Goal: Task Accomplishment & Management: Use online tool/utility

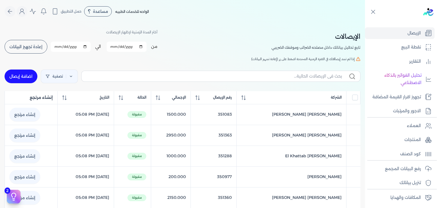
scroll to position [86, 0]
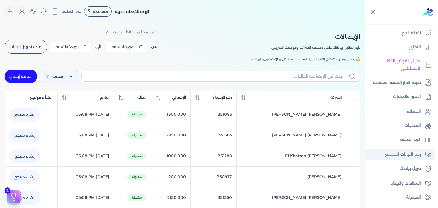
click at [402, 155] on p "رفع البيانات المجمع" at bounding box center [403, 154] width 36 height 7
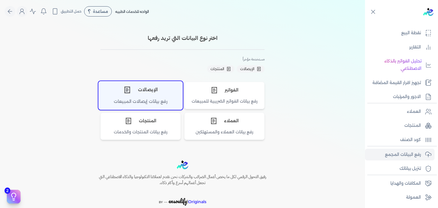
click at [150, 92] on div "الإيصالات" at bounding box center [141, 89] width 84 height 17
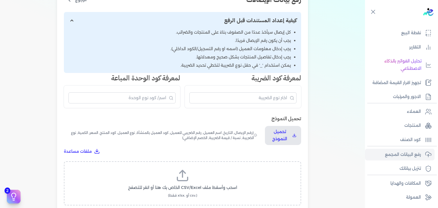
scroll to position [86, 0]
click at [180, 165] on div "اسحب وأسقط ملف CSV/Excel الخاص بك هنا أو انقر للتصفح (.csv أو .xlsx فقط)" at bounding box center [182, 183] width 237 height 44
click at [180, 172] on icon at bounding box center [183, 175] width 14 height 14
click at [0, 0] on input "اسحب وأسقط ملف CSV/Excel الخاص بك هنا أو انقر للتصفح (.csv أو .xlsx فقط)" at bounding box center [0, 0] width 0 height 0
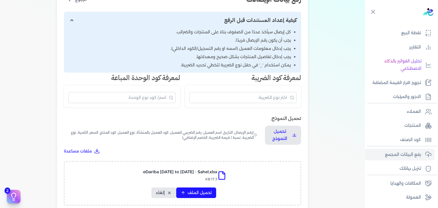
scroll to position [171, 0]
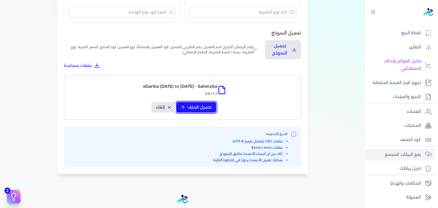
click at [204, 107] on span "تحميل الملف" at bounding box center [200, 107] width 24 height 6
select select "رقم الإيصال"
select select "أسم العميل"
select select "وصف البند"
select select "سيريال المنتج"
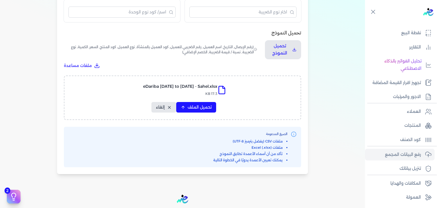
select select "السعر"
select select "الكمية"
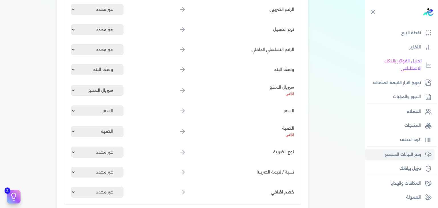
scroll to position [257, 0]
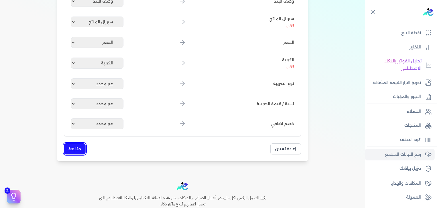
click at [72, 145] on button "متابعة" at bounding box center [75, 148] width 22 height 11
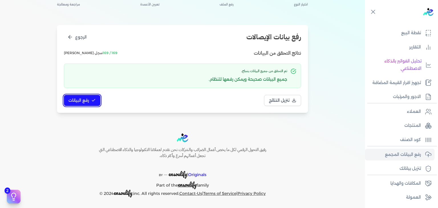
click at [80, 100] on span "رفع البيانات" at bounding box center [78, 101] width 21 height 6
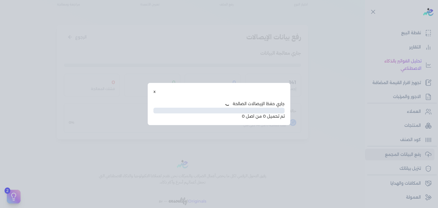
scroll to position [17, 0]
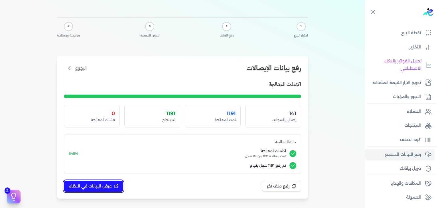
click at [106, 185] on span "عرض البيانات في النظام" at bounding box center [89, 186] width 43 height 6
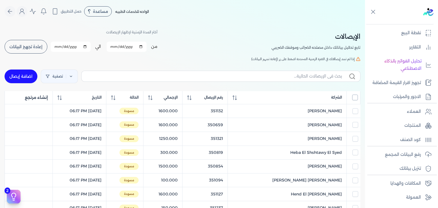
click at [358, 97] on input "All items unselected" at bounding box center [355, 98] width 6 height 6
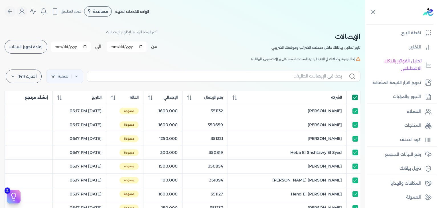
click at [358, 97] on input "All items selected" at bounding box center [355, 98] width 6 height 6
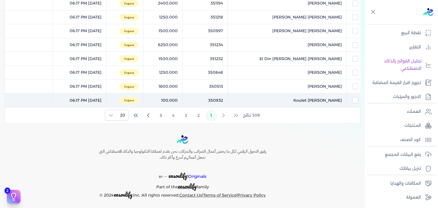
scroll to position [275, 0]
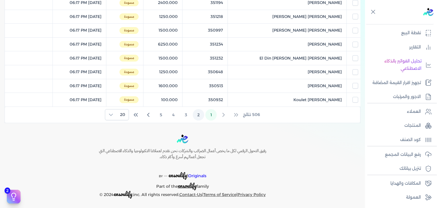
click at [198, 112] on button "2" at bounding box center [198, 114] width 11 height 11
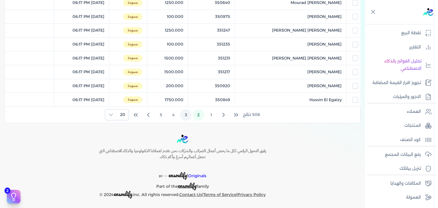
click at [192, 114] on button "3" at bounding box center [185, 114] width 11 height 11
click at [176, 113] on button "4" at bounding box center [173, 114] width 11 height 11
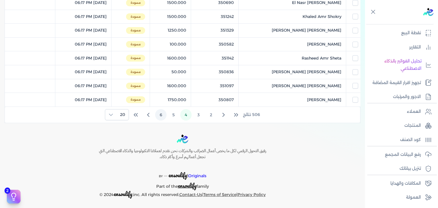
click at [164, 113] on button "6" at bounding box center [160, 114] width 11 height 11
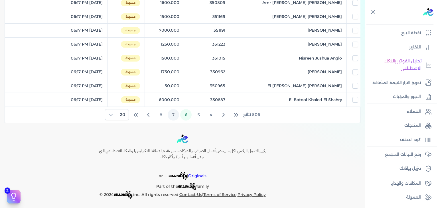
click at [177, 110] on button "7" at bounding box center [173, 114] width 11 height 11
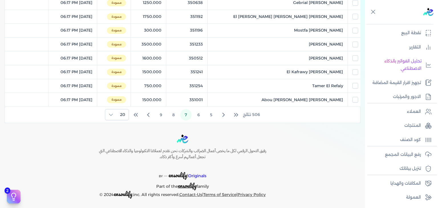
click at [160, 115] on button "9" at bounding box center [160, 114] width 11 height 11
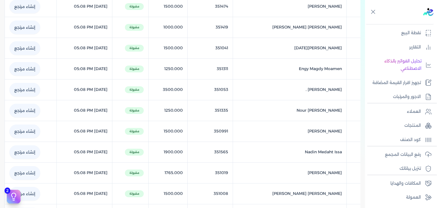
scroll to position [414, 0]
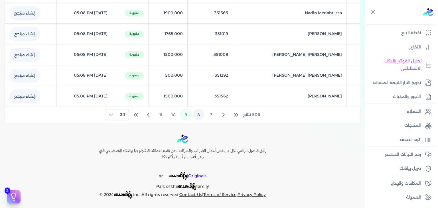
click at [201, 111] on button "8" at bounding box center [198, 114] width 11 height 11
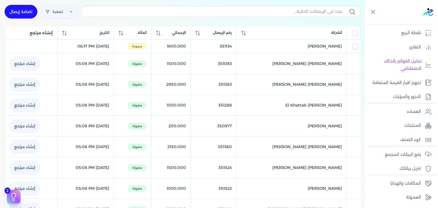
scroll to position [64, 0]
click at [351, 31] on div at bounding box center [353, 33] width 9 height 6
click at [353, 32] on input "All items unselected" at bounding box center [355, 33] width 6 height 6
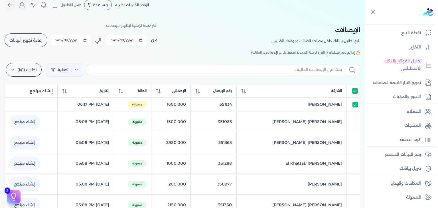
scroll to position [0, 0]
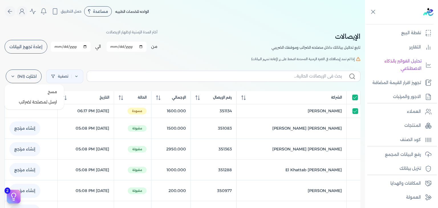
click at [40, 72] on label "اختارت (141)" at bounding box center [24, 77] width 36 height 14
click at [47, 97] on button "ارسل لمصلحة لضرائب" at bounding box center [34, 102] width 55 height 10
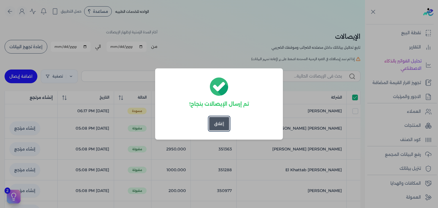
click at [215, 125] on button "إغلاق" at bounding box center [219, 124] width 20 height 14
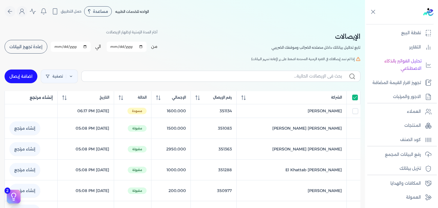
click at [37, 49] on button "إعادة تجهيز البيانات" at bounding box center [26, 47] width 43 height 14
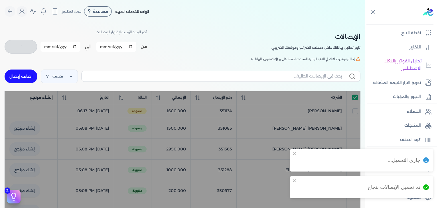
checkbox input "true"
